Goal: Complete application form

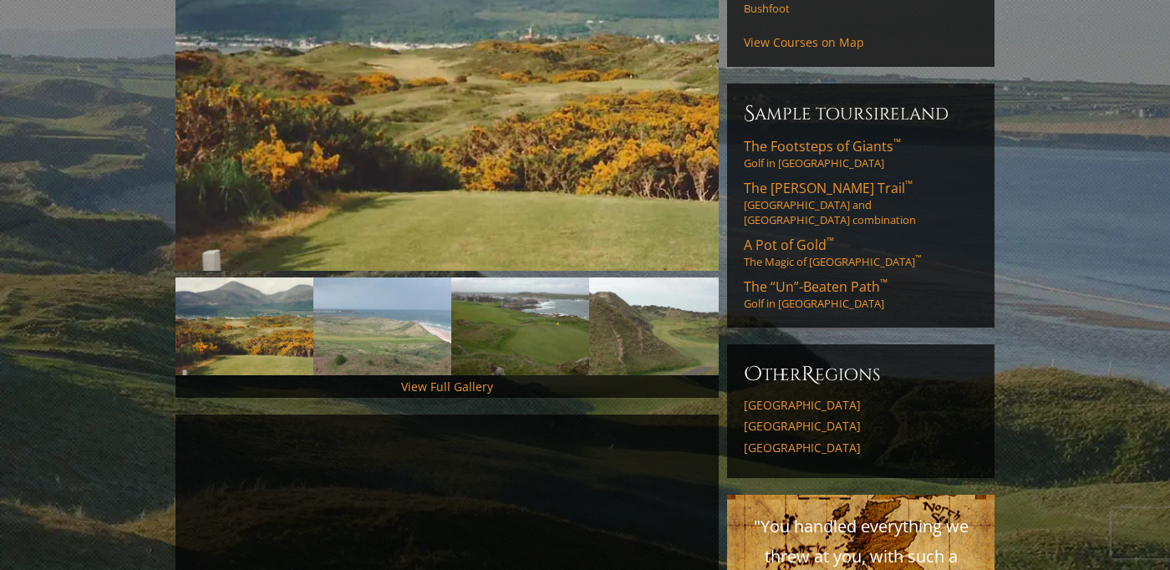
scroll to position [334, 0]
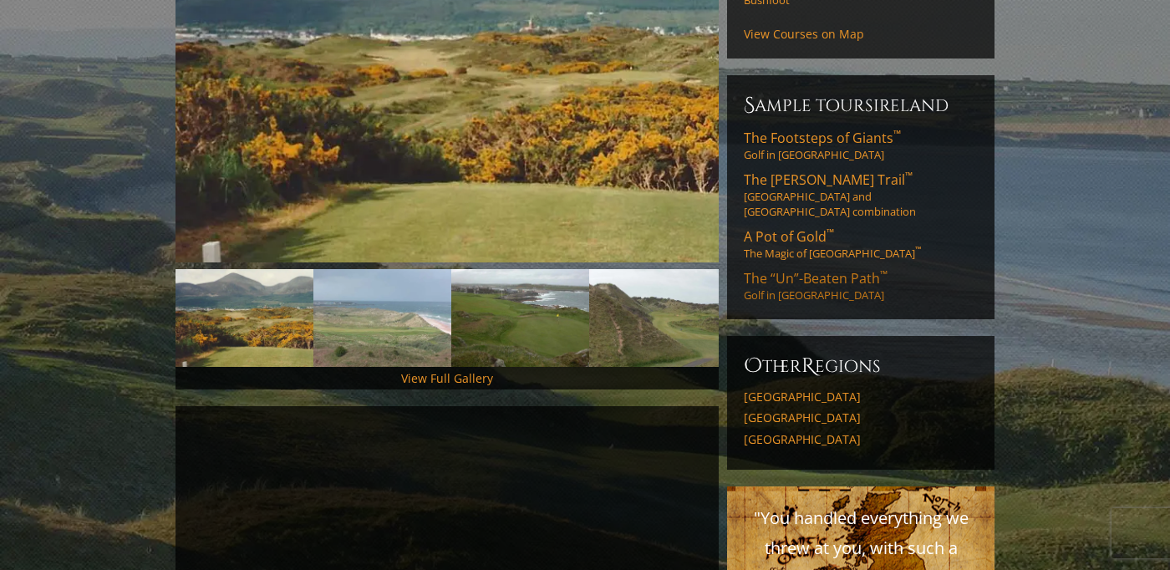
click at [831, 269] on span "The “Un”-Beaten Path ™" at bounding box center [816, 278] width 144 height 18
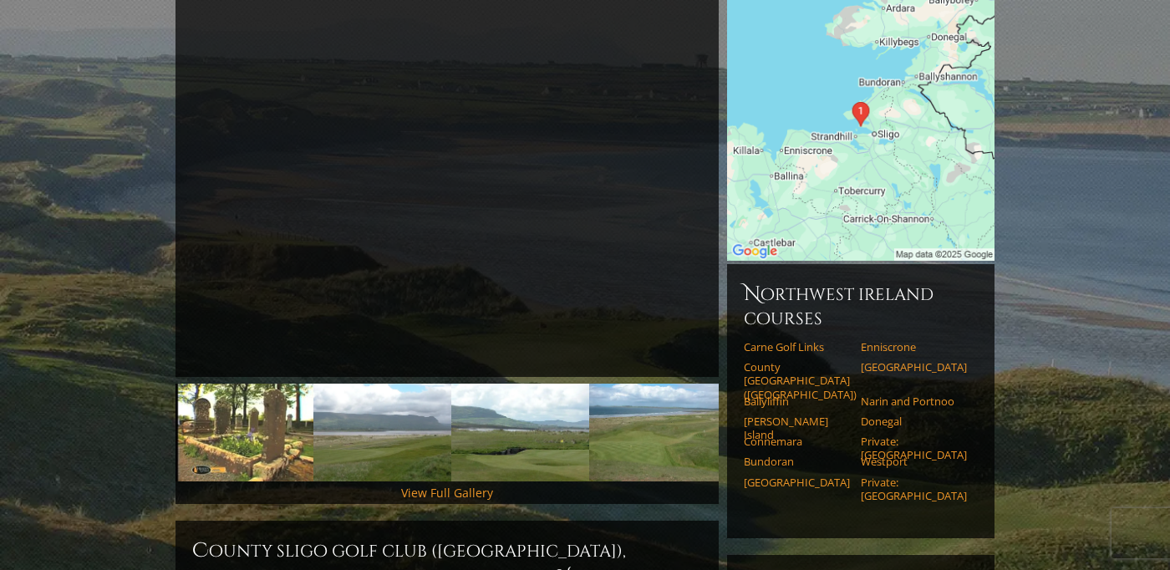
scroll to position [166, 0]
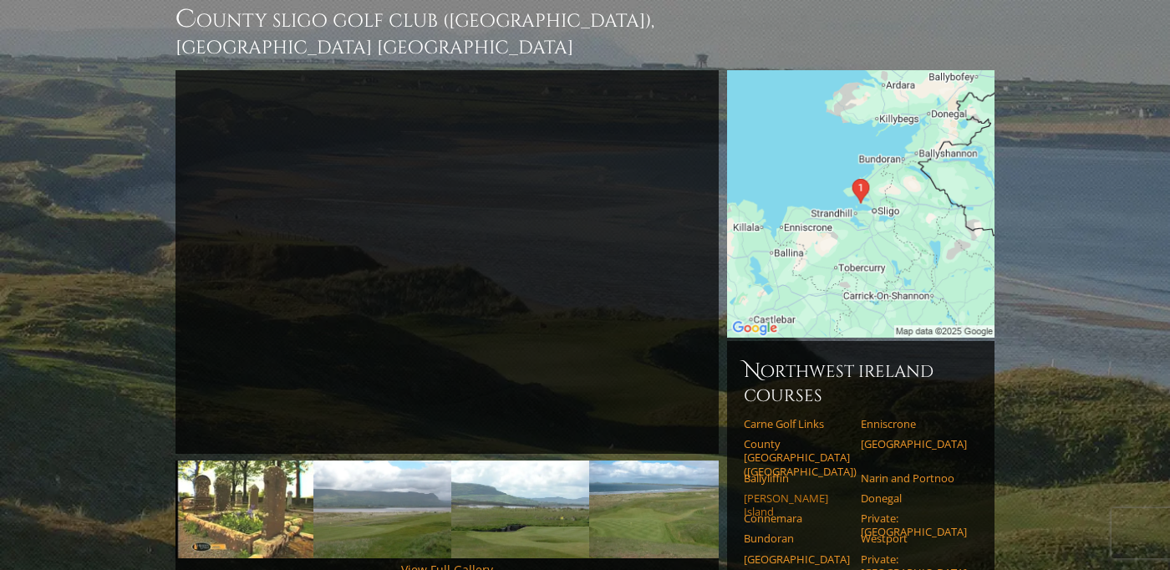
click at [777, 491] on link "[PERSON_NAME] Island" at bounding box center [797, 505] width 106 height 28
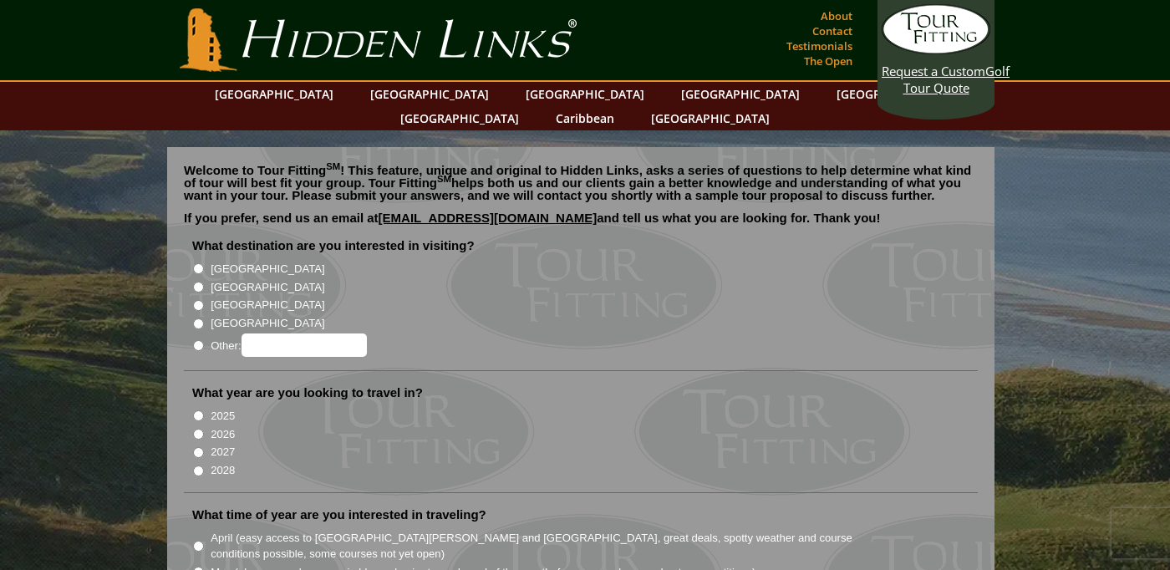
click at [199, 263] on input "[GEOGRAPHIC_DATA]" at bounding box center [198, 268] width 11 height 11
radio input "true"
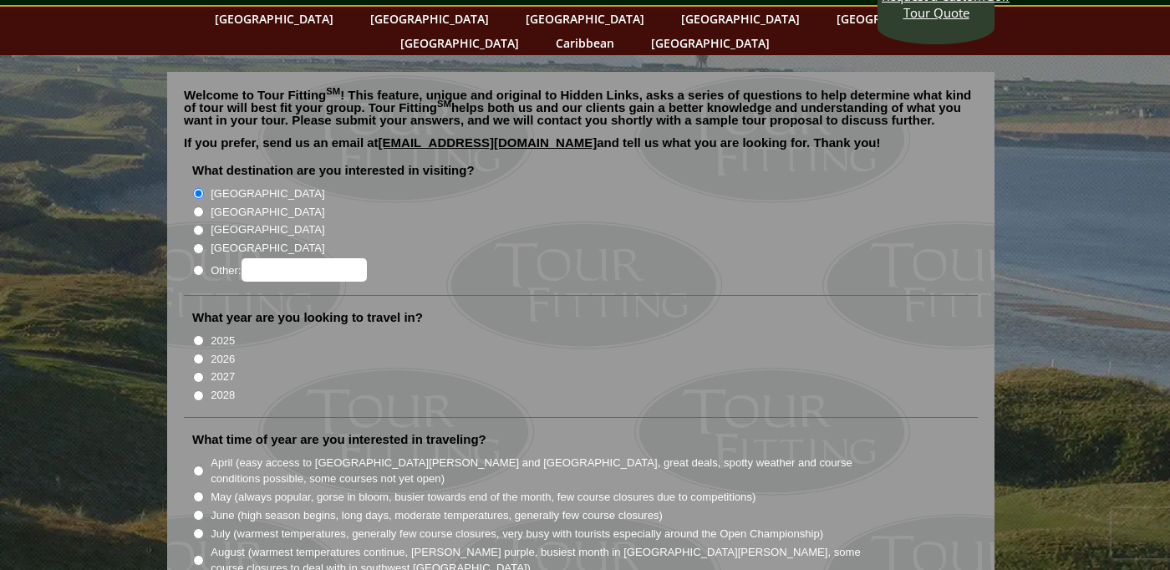
scroll to position [83, 0]
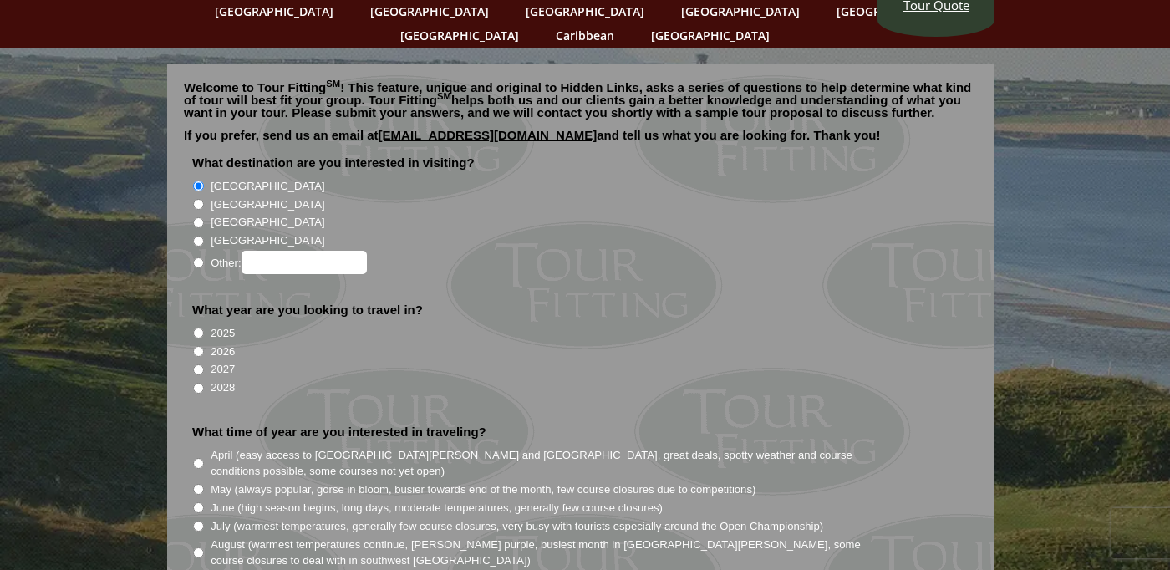
click at [197, 328] on input "2025" at bounding box center [198, 333] width 11 height 11
radio input "true"
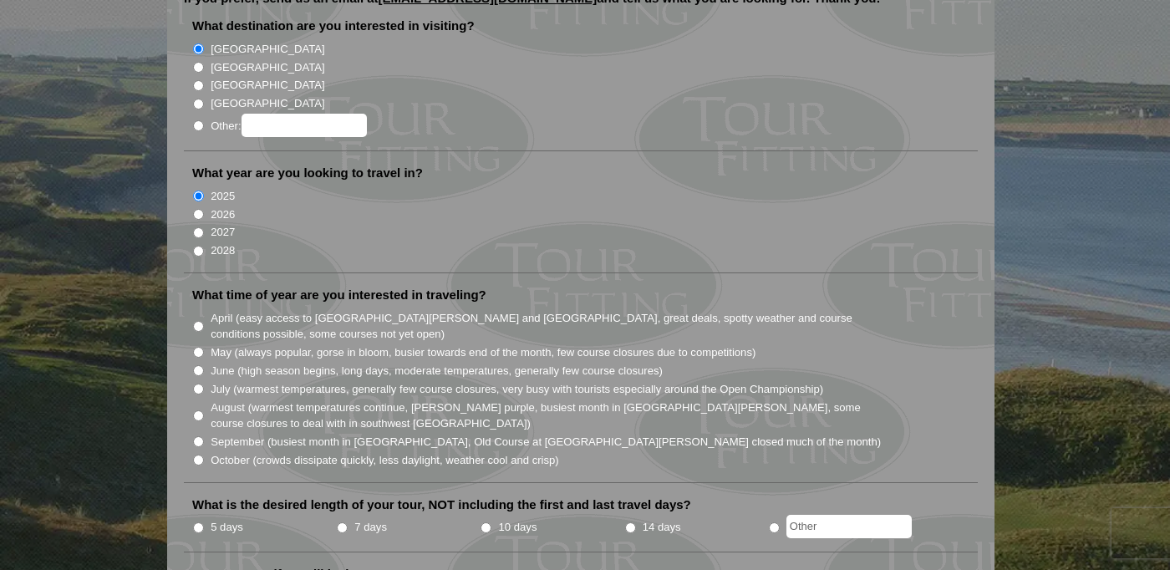
scroll to position [251, 0]
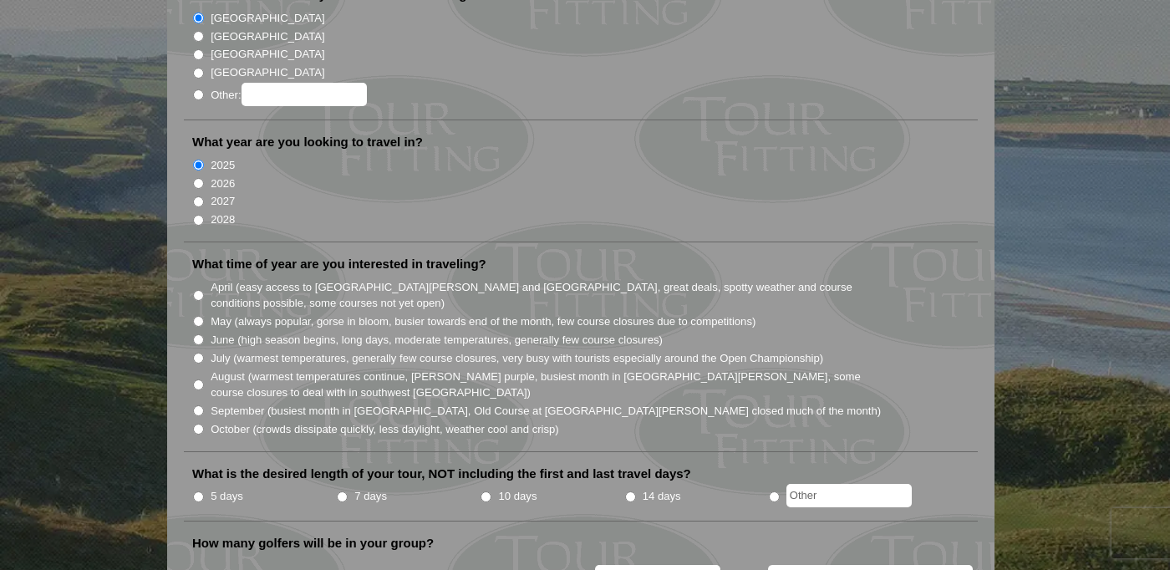
click at [196, 424] on input "October (crowds dissipate quickly, less daylight, weather cool and crisp)" at bounding box center [198, 429] width 11 height 11
radio input "true"
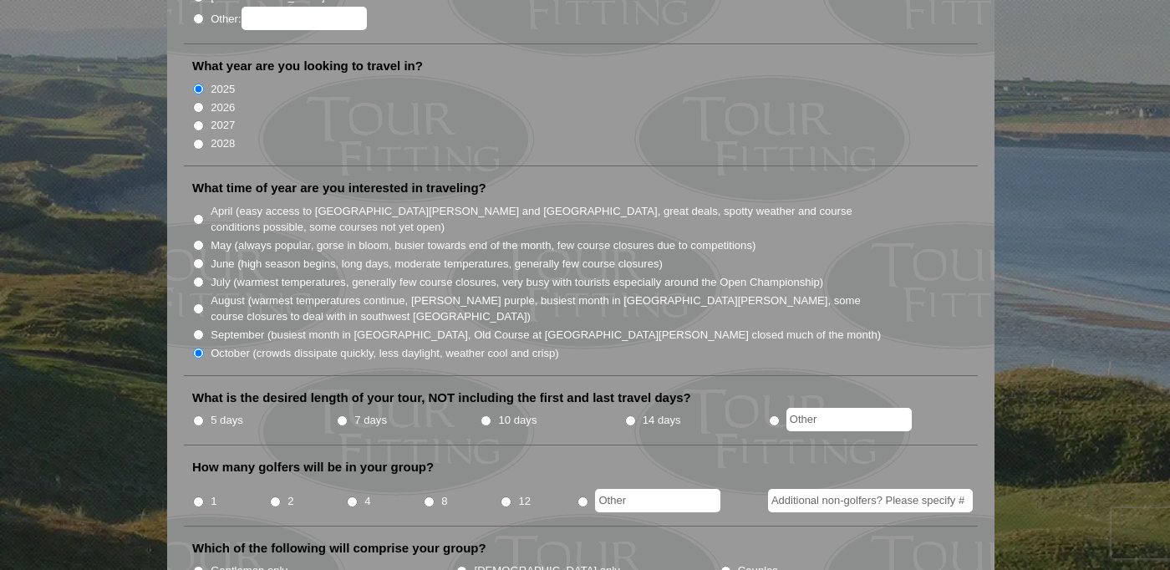
scroll to position [334, 0]
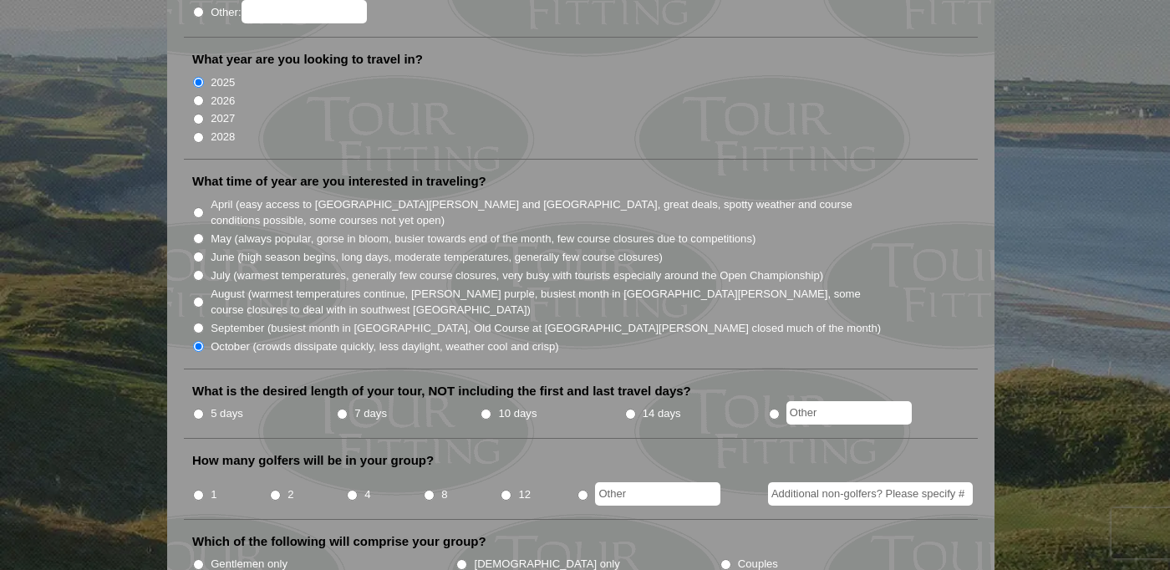
click at [484, 409] on input "10 days" at bounding box center [486, 414] width 11 height 11
radio input "true"
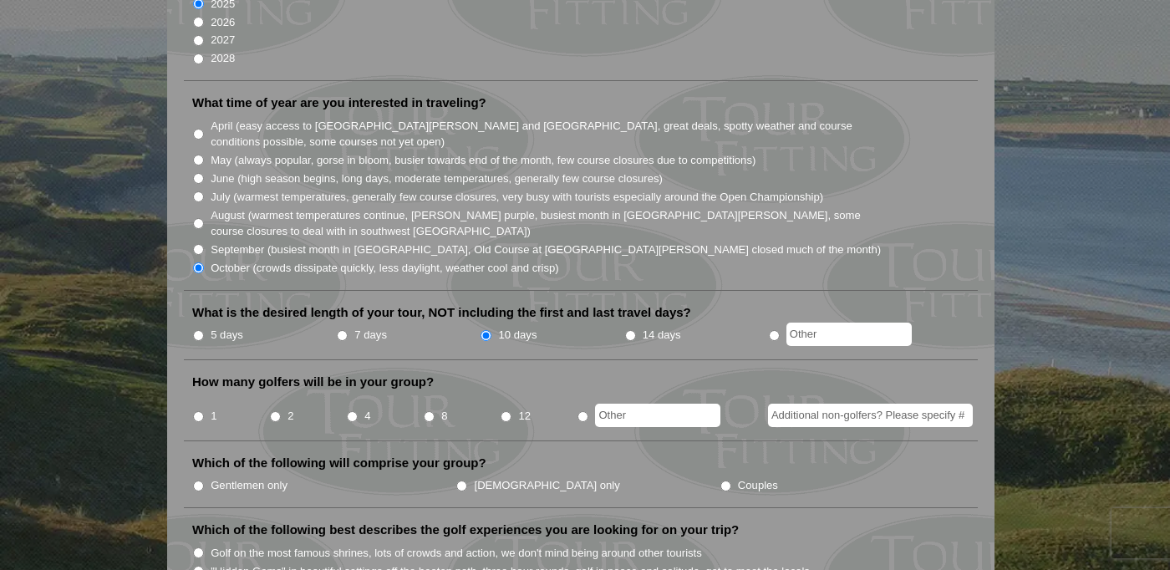
scroll to position [417, 0]
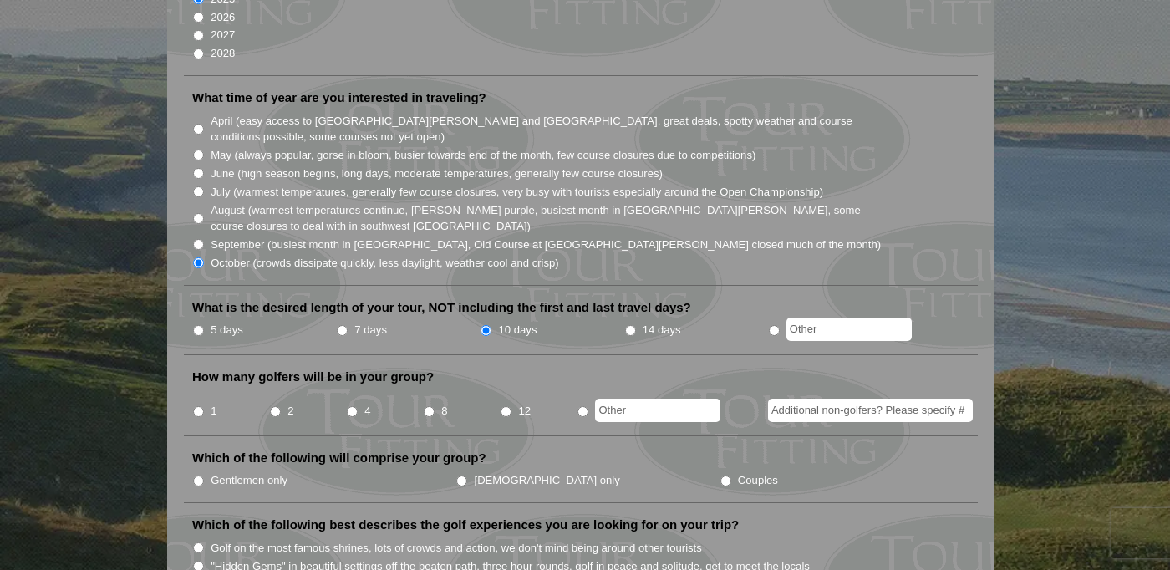
click at [201, 406] on input "1" at bounding box center [198, 411] width 11 height 11
radio input "true"
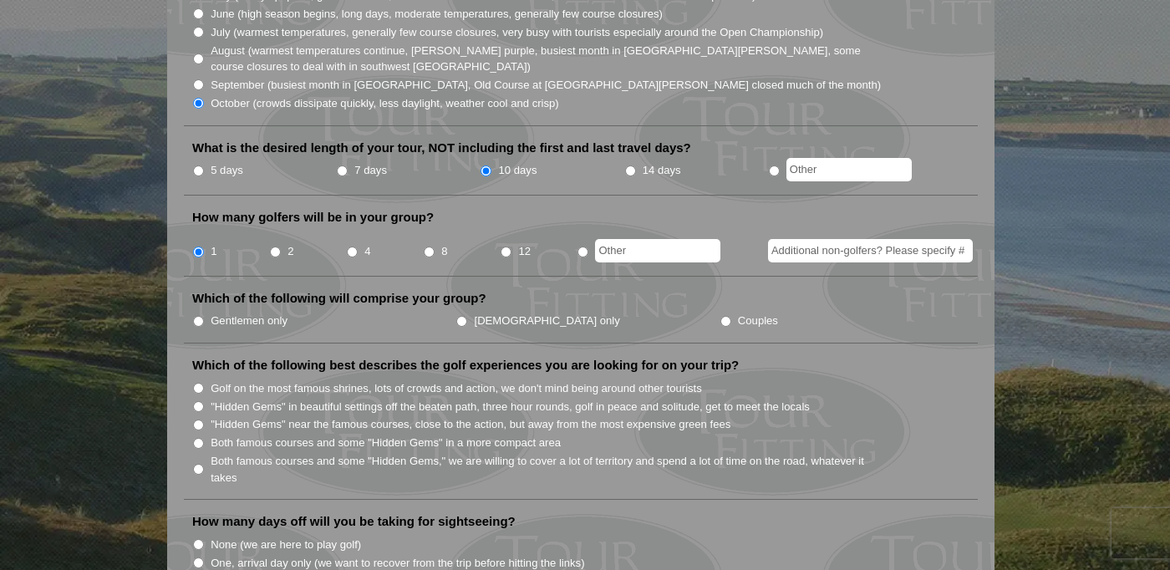
scroll to position [585, 0]
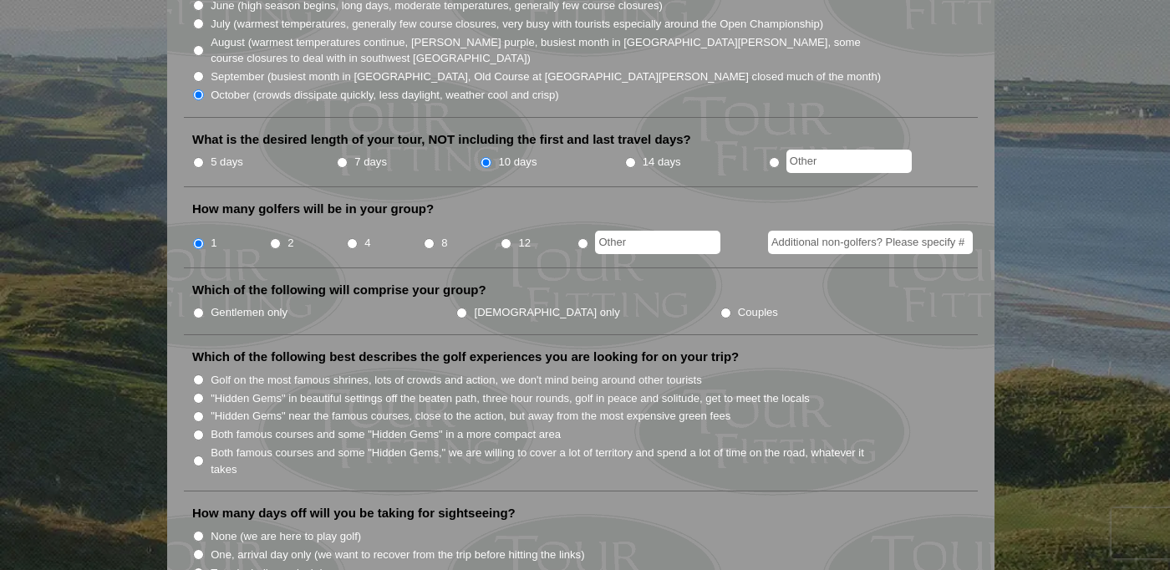
click at [194, 308] on input "Gentlemen only" at bounding box center [198, 313] width 11 height 11
radio input "true"
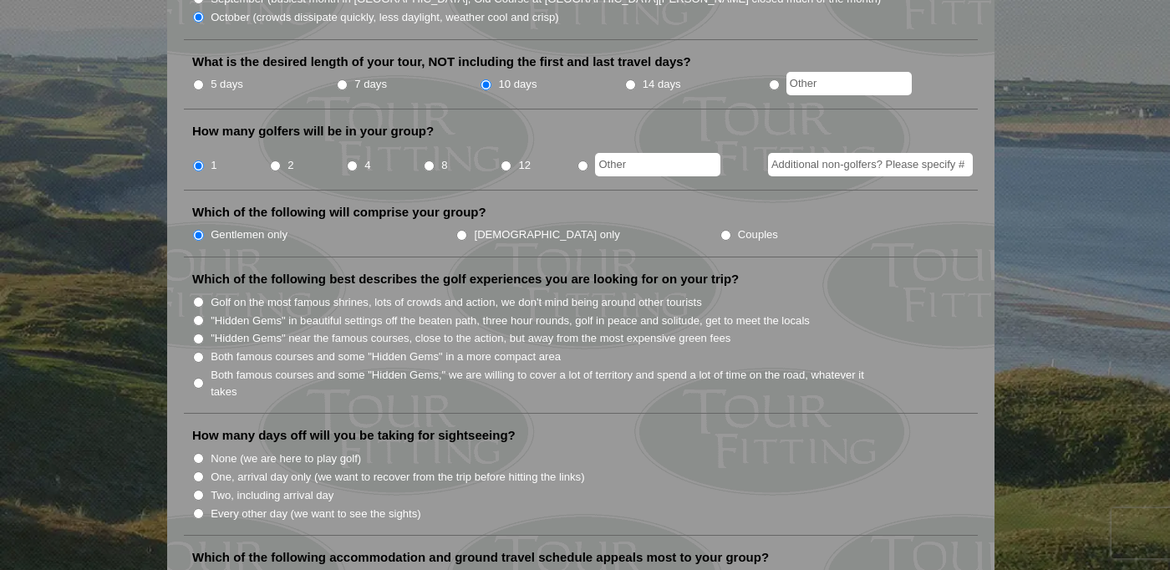
scroll to position [668, 0]
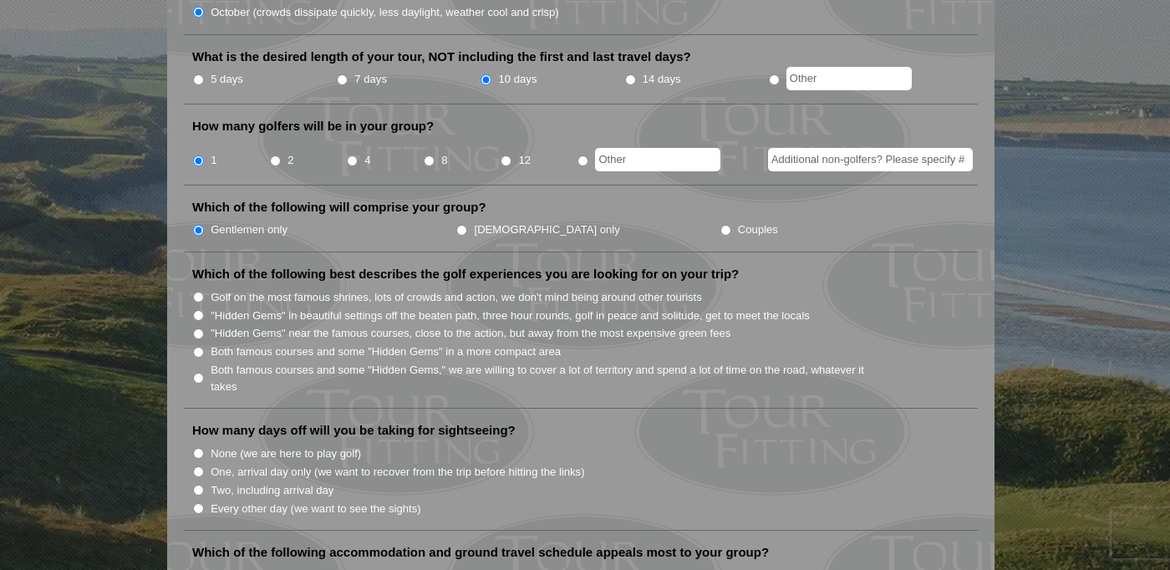
click at [197, 310] on input ""Hidden Gems" in beautiful settings off the beaten path, three hour rounds, gol…" at bounding box center [198, 315] width 11 height 11
radio input "true"
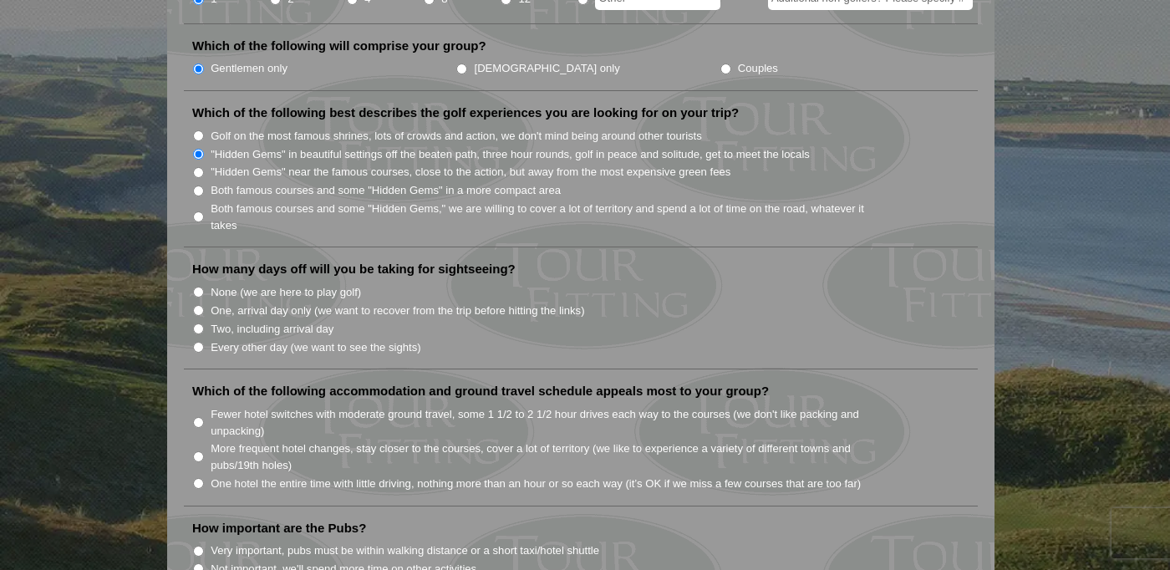
scroll to position [835, 0]
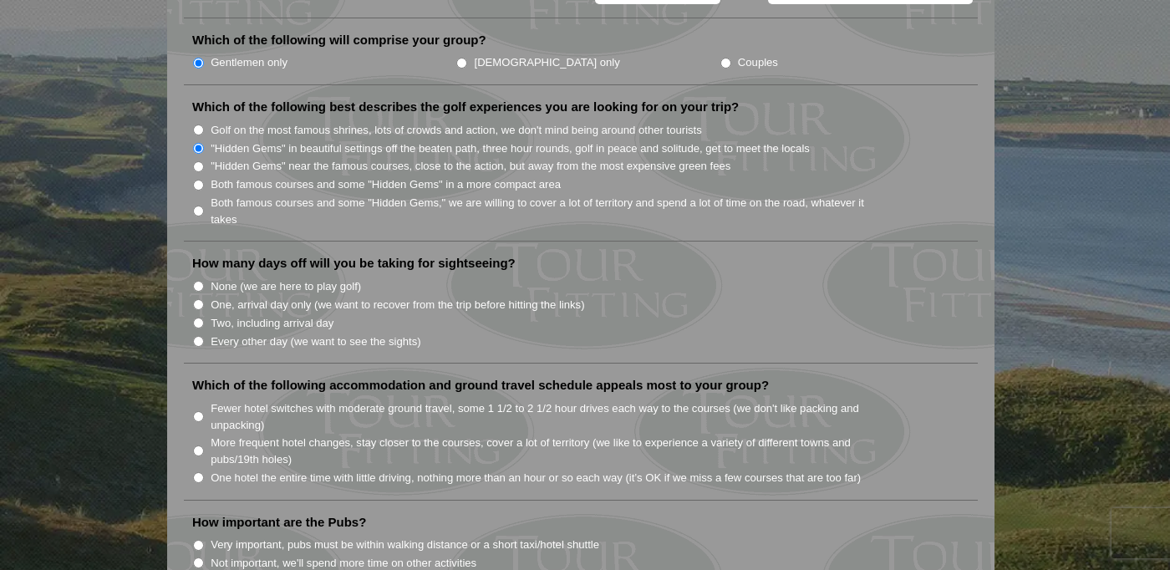
click at [198, 299] on input "One, arrival day only (we want to recover from the trip before hitting the link…" at bounding box center [198, 304] width 11 height 11
radio input "true"
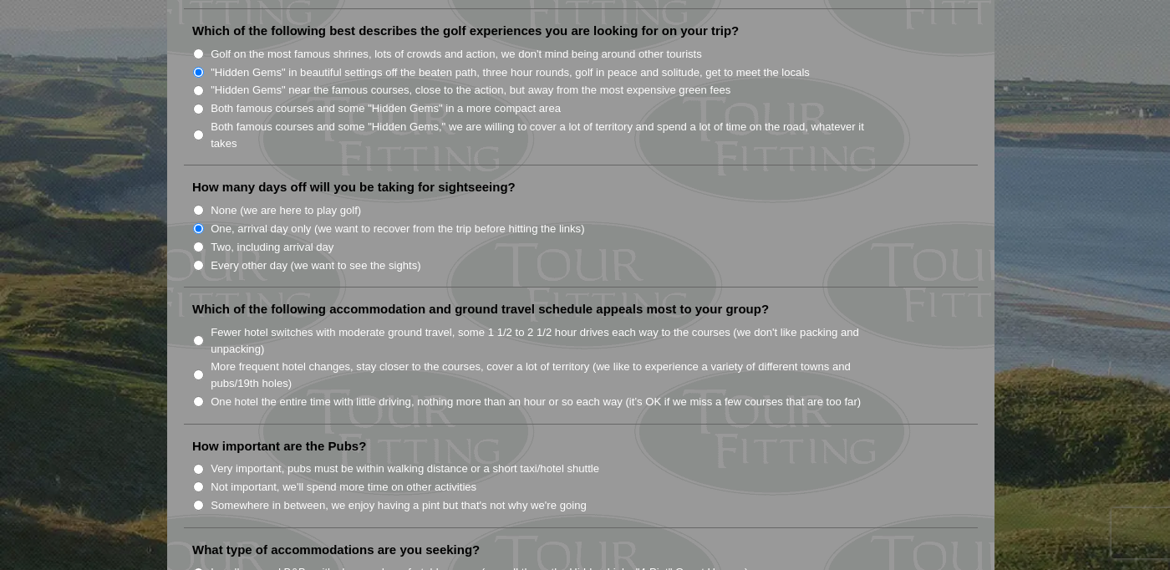
scroll to position [919, 0]
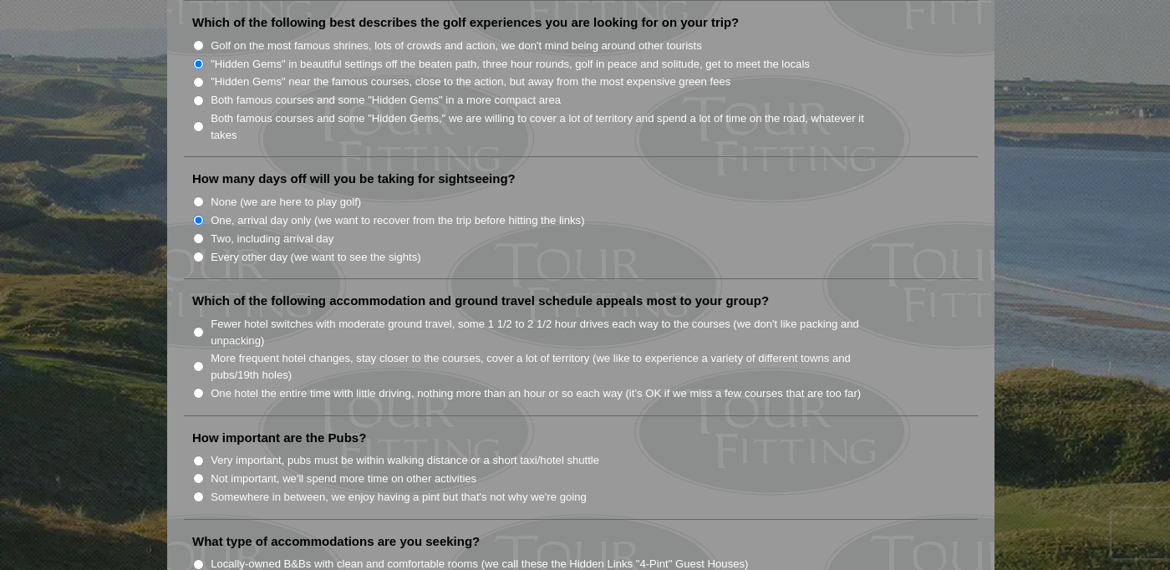
click at [200, 327] on input "Fewer hotel switches with moderate ground travel, some 1 1/2 to 2 1/2 hour driv…" at bounding box center [198, 332] width 11 height 11
radio input "true"
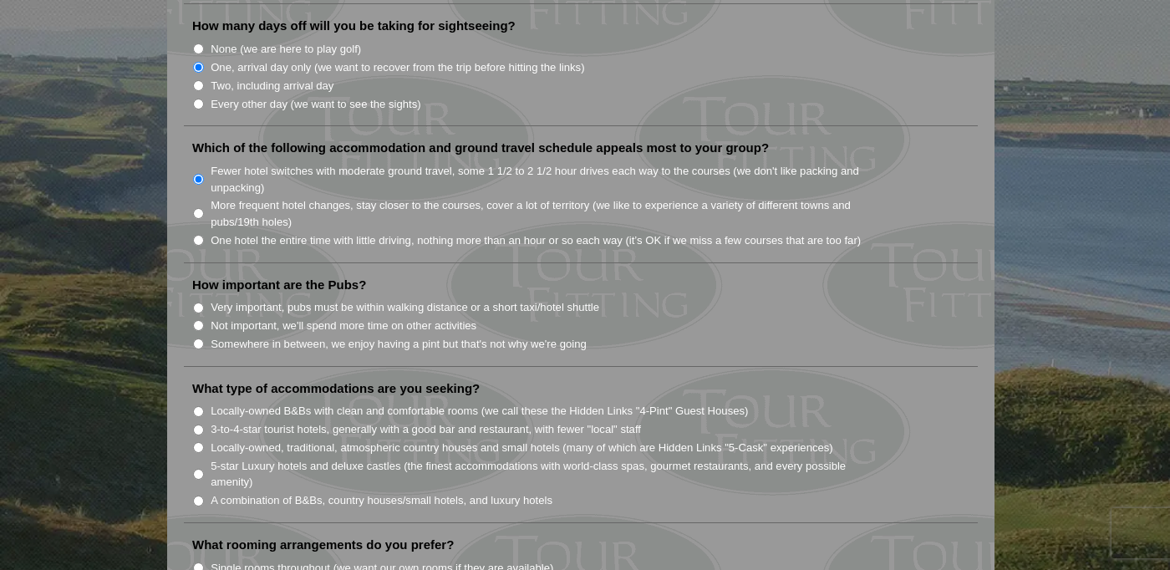
scroll to position [1087, 0]
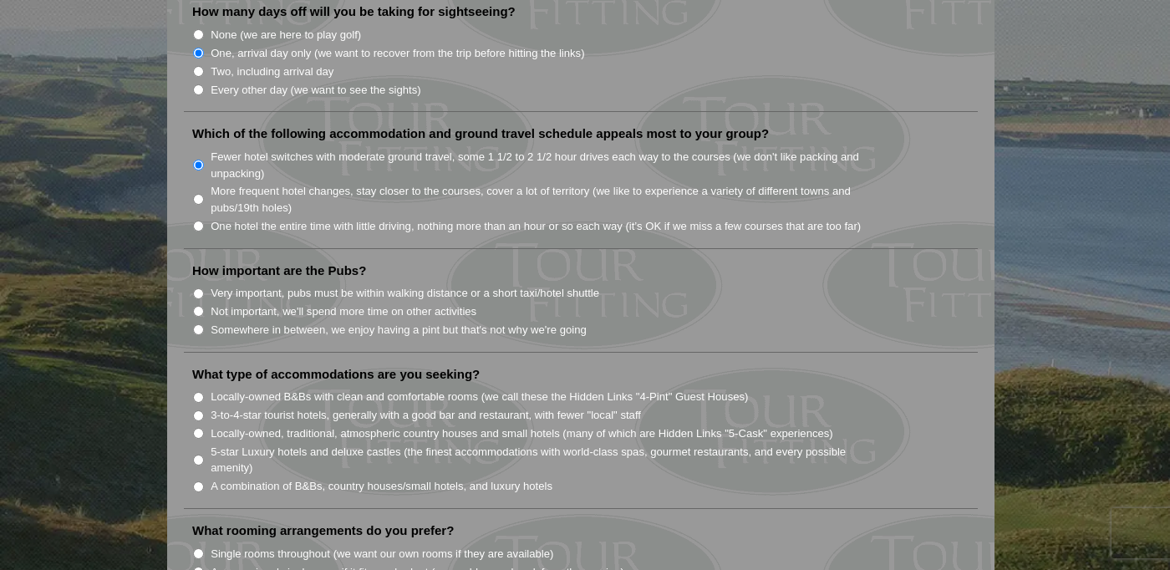
click at [196, 324] on input "Somewhere in between, we enjoy having a pint but that's not why we're going" at bounding box center [198, 329] width 11 height 11
radio input "true"
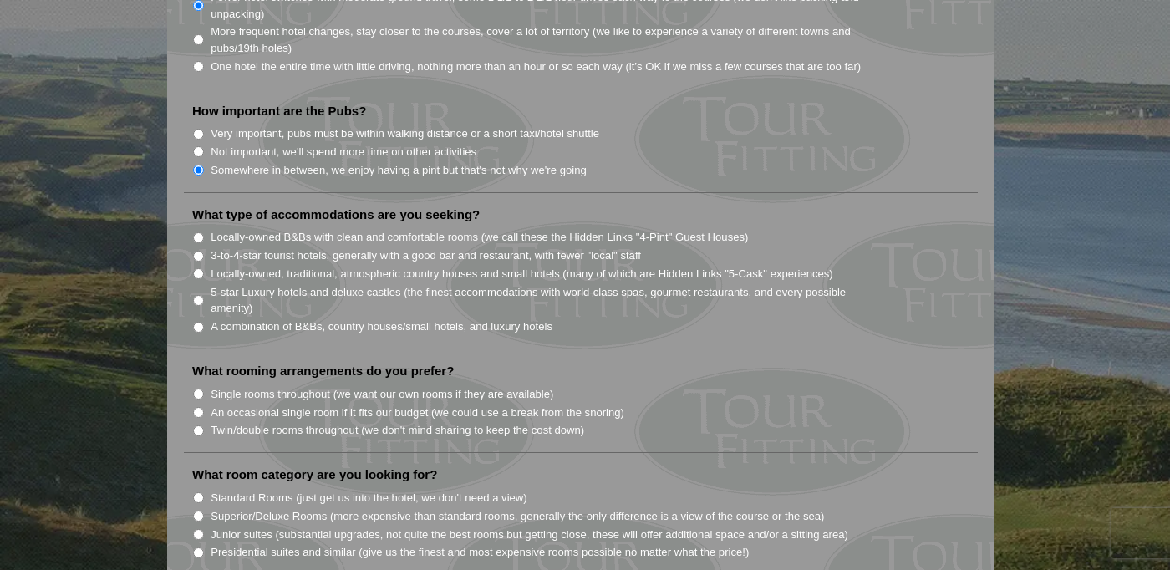
scroll to position [1254, 0]
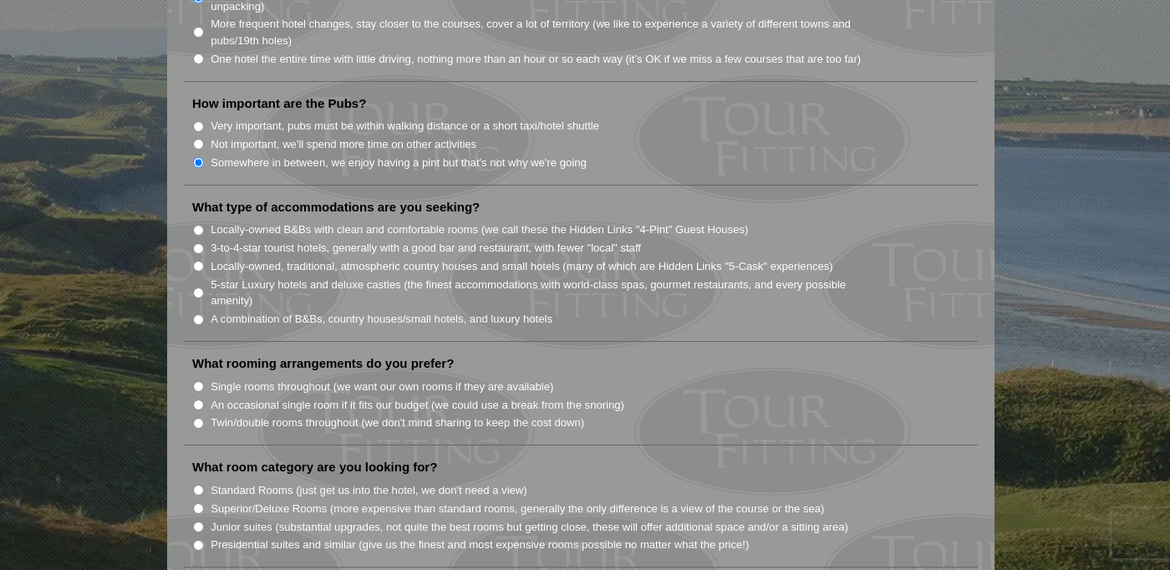
click at [197, 225] on input "Locally-owned B&Bs with clean and comfortable rooms (we call these the Hidden L…" at bounding box center [198, 230] width 11 height 11
radio input "true"
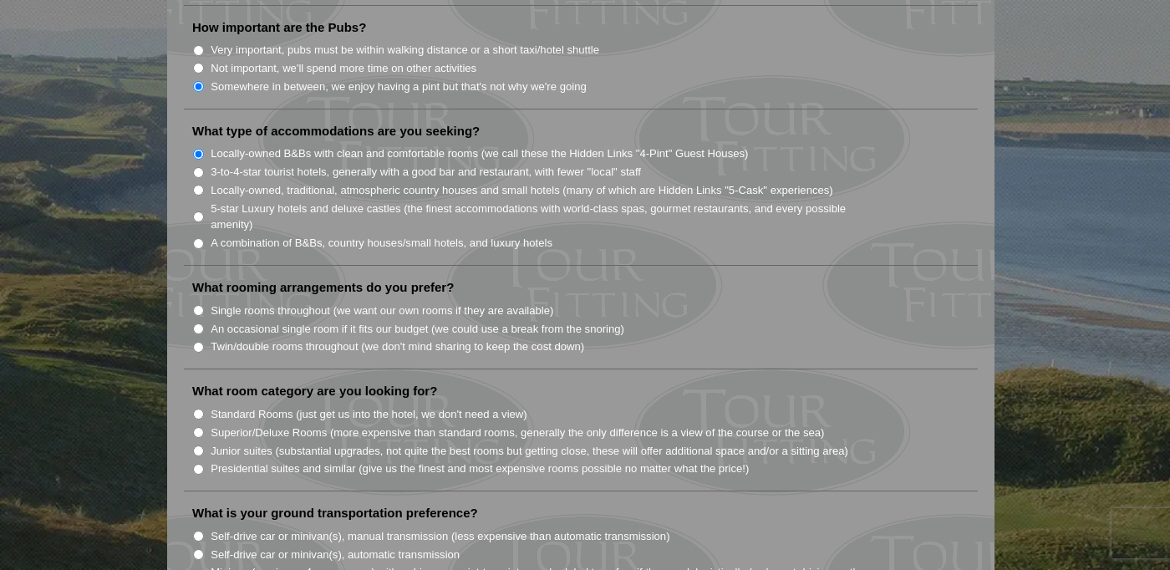
scroll to position [1337, 0]
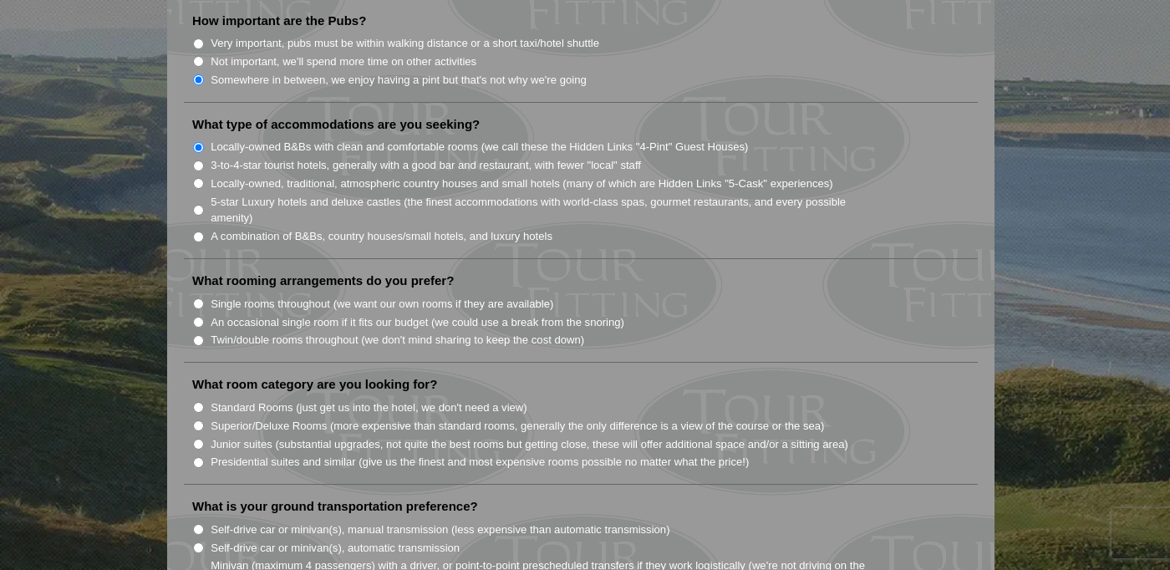
click at [198, 298] on input "Single rooms throughout (we want our own rooms if they are available)" at bounding box center [198, 303] width 11 height 11
radio input "true"
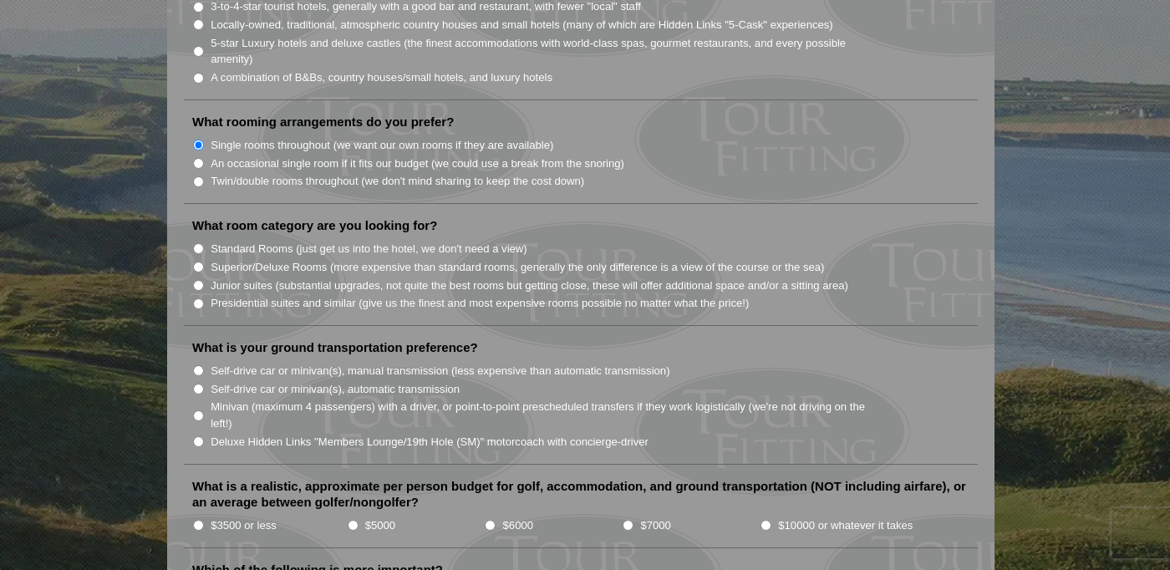
scroll to position [1504, 0]
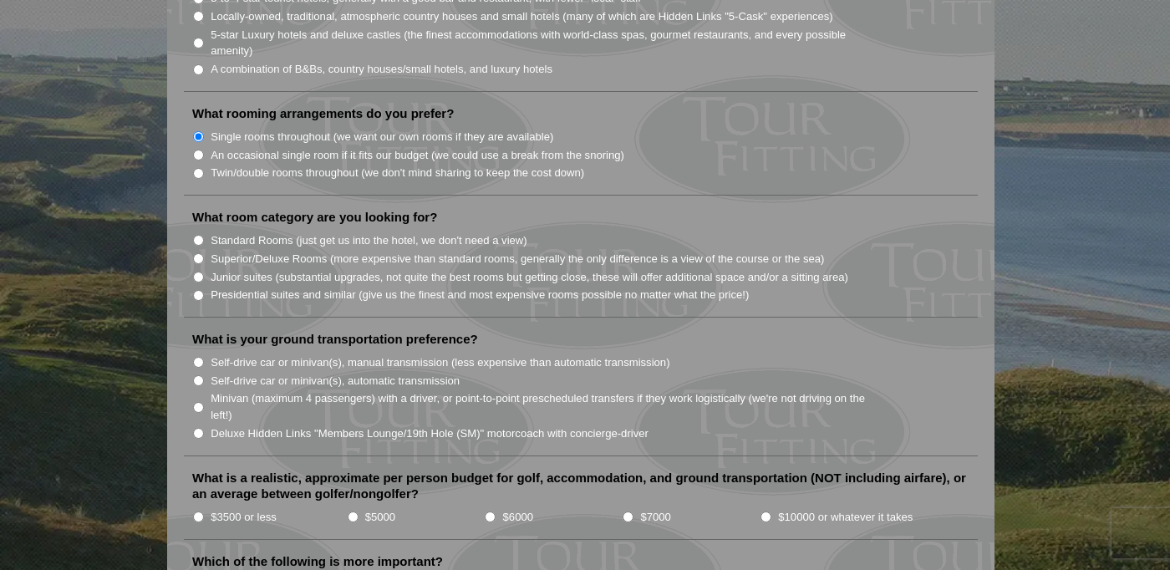
click at [196, 235] on input "Standard Rooms (just get us into the hotel, we don't need a view)" at bounding box center [198, 240] width 11 height 11
radio input "true"
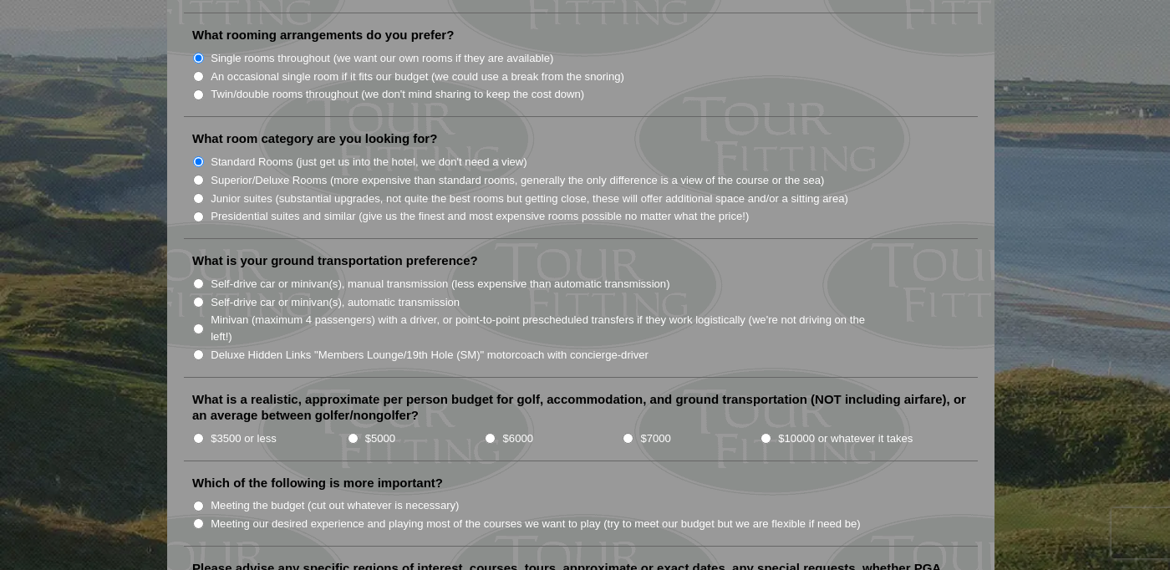
scroll to position [1587, 0]
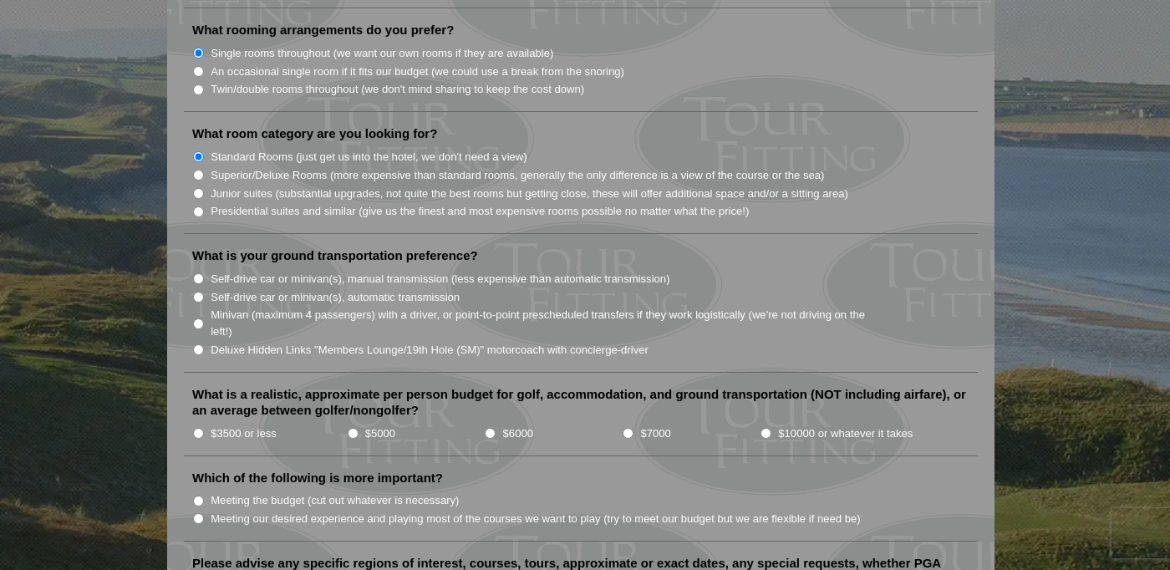
click at [198, 273] on input "Self-drive car or minivan(s), manual transmission (less expensive than automati…" at bounding box center [198, 278] width 11 height 11
radio input "true"
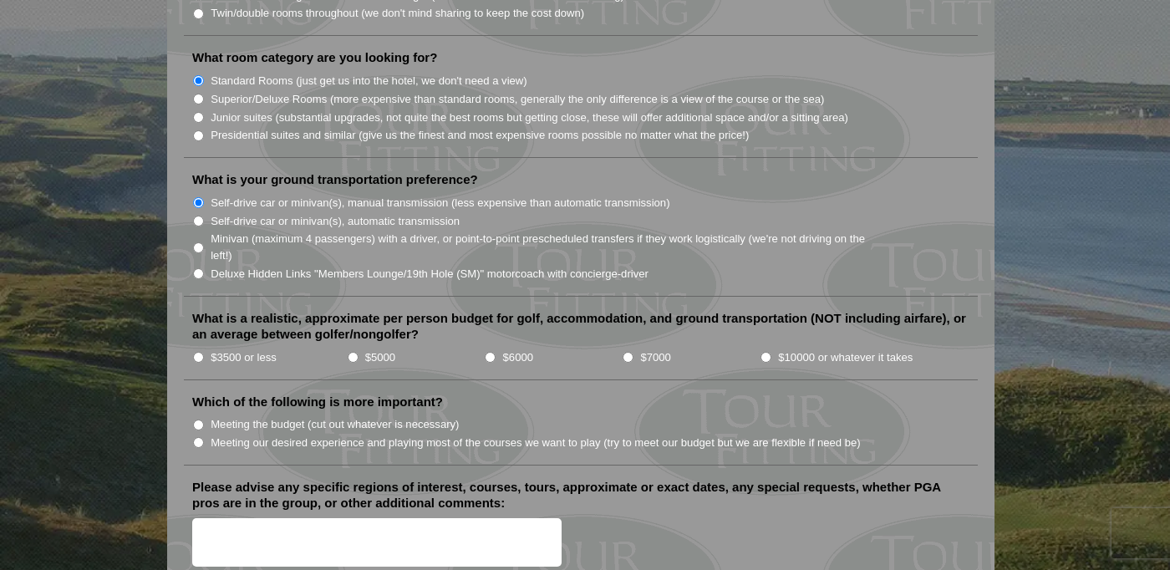
scroll to position [1671, 0]
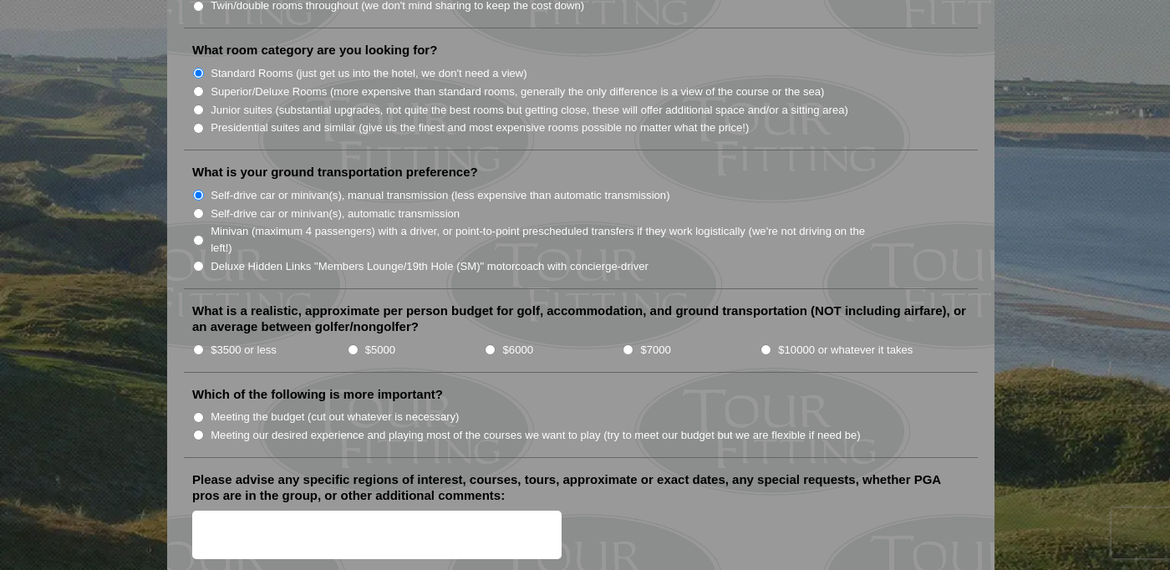
click at [197, 344] on input "$3500 or less" at bounding box center [198, 349] width 11 height 11
radio input "true"
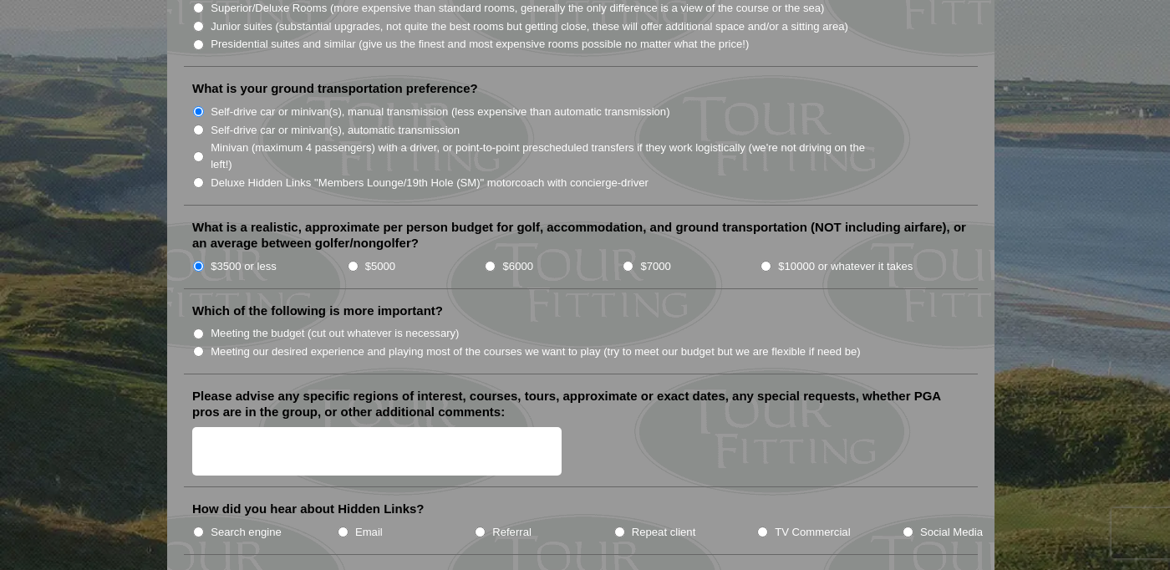
scroll to position [1755, 0]
click at [201, 323] on li "Meeting the budget (cut out whatever is necessary)" at bounding box center [587, 332] width 791 height 18
click at [198, 328] on input "Meeting the budget (cut out whatever is necessary)" at bounding box center [198, 333] width 11 height 11
radio input "true"
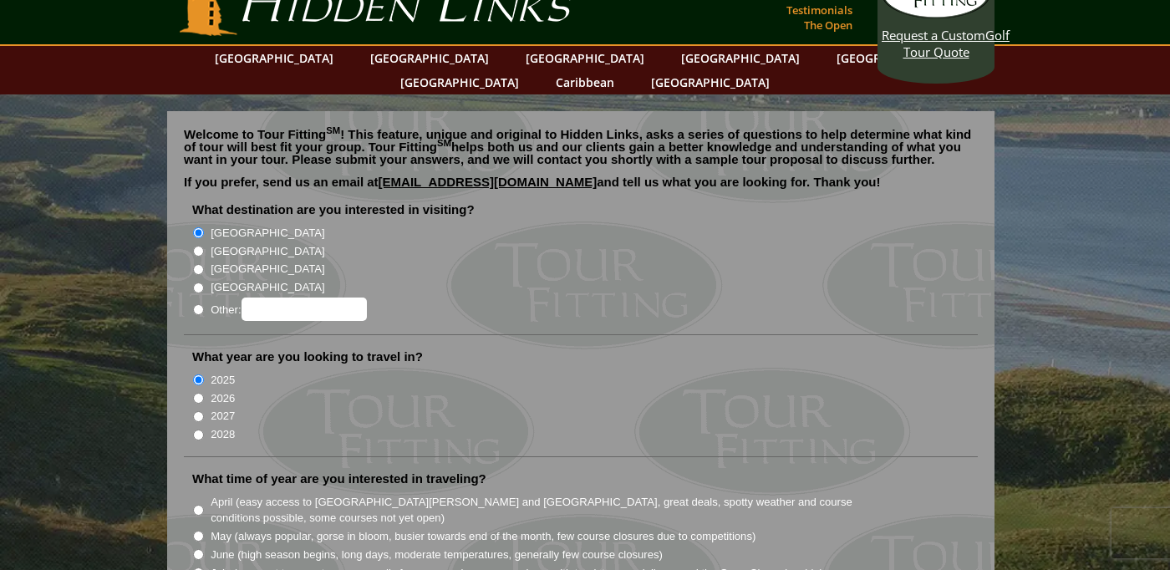
scroll to position [0, 0]
